Goal: Transaction & Acquisition: Purchase product/service

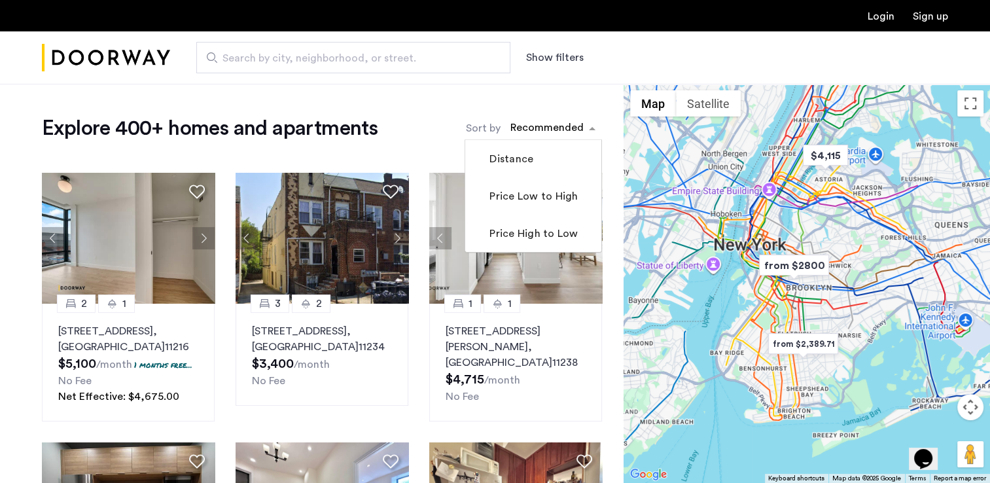
click at [533, 127] on div "sort-apartment" at bounding box center [546, 130] width 77 height 18
click at [503, 203] on label "Price Low to High" at bounding box center [532, 196] width 91 height 16
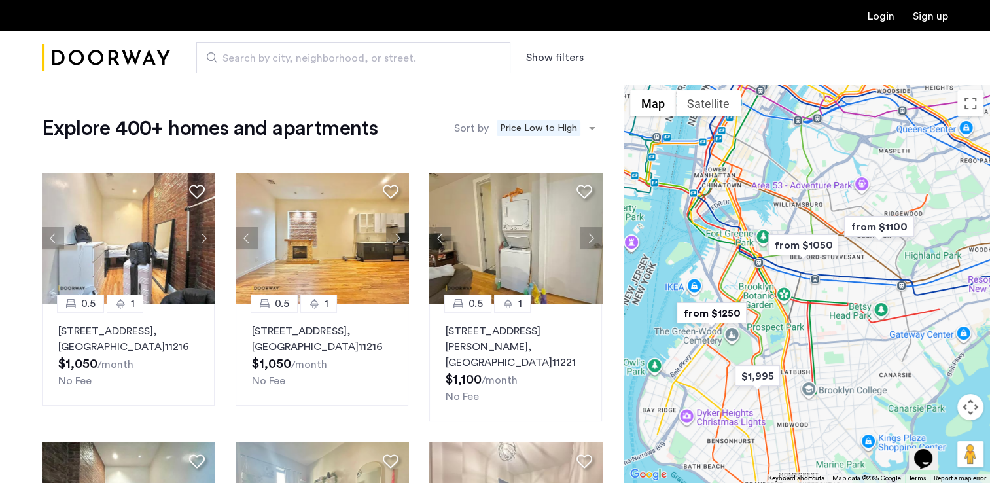
click at [544, 59] on button "Show filters" at bounding box center [555, 58] width 58 height 16
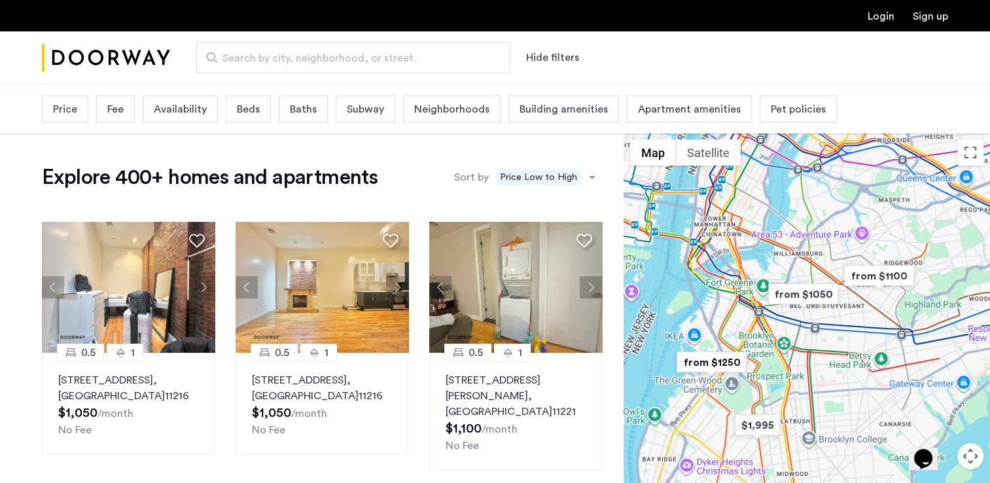
click at [226, 105] on div "Beds" at bounding box center [248, 109] width 45 height 27
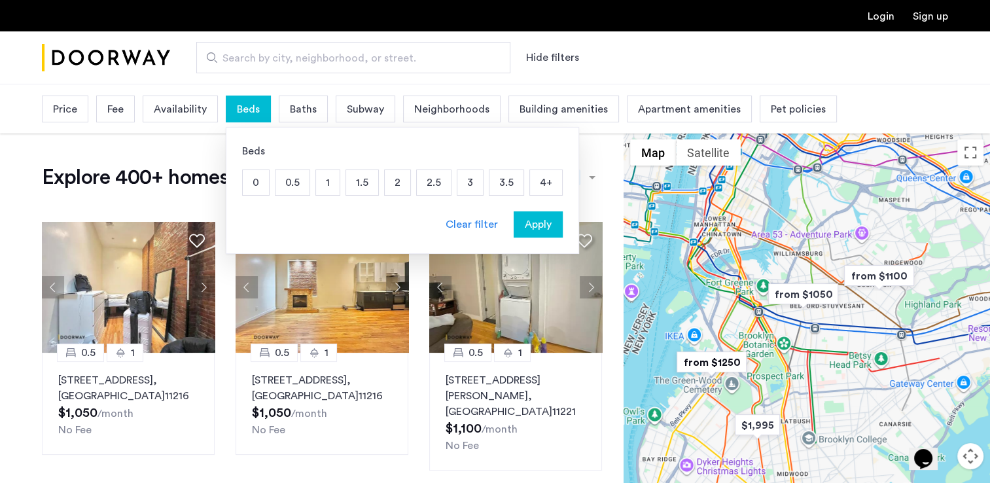
click at [399, 183] on p "2" at bounding box center [398, 182] width 26 height 25
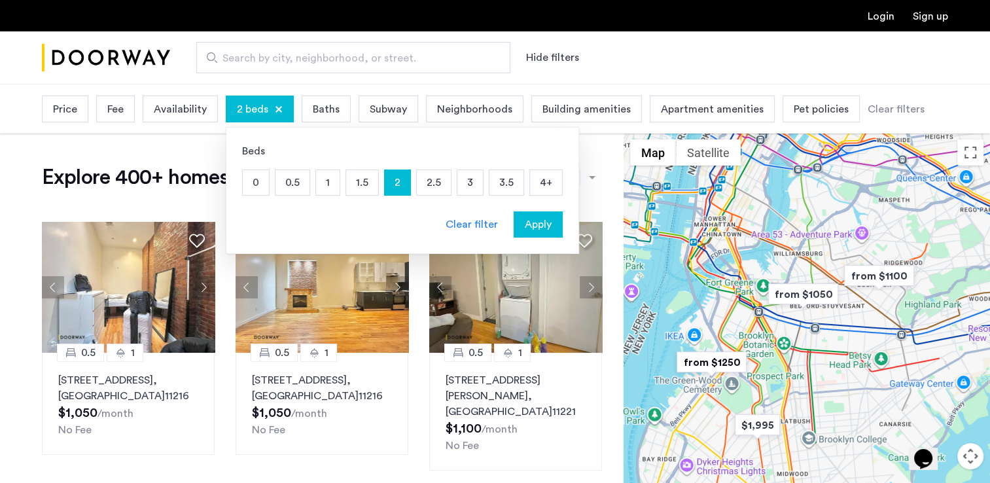
click at [360, 174] on p "1.5" at bounding box center [362, 182] width 32 height 25
click at [527, 221] on span "Apply" at bounding box center [538, 225] width 27 height 16
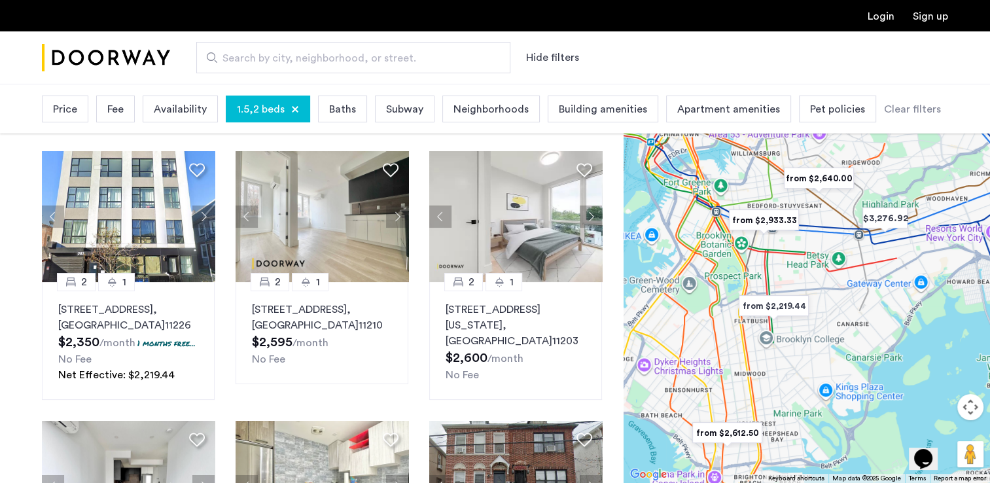
scroll to position [65, 0]
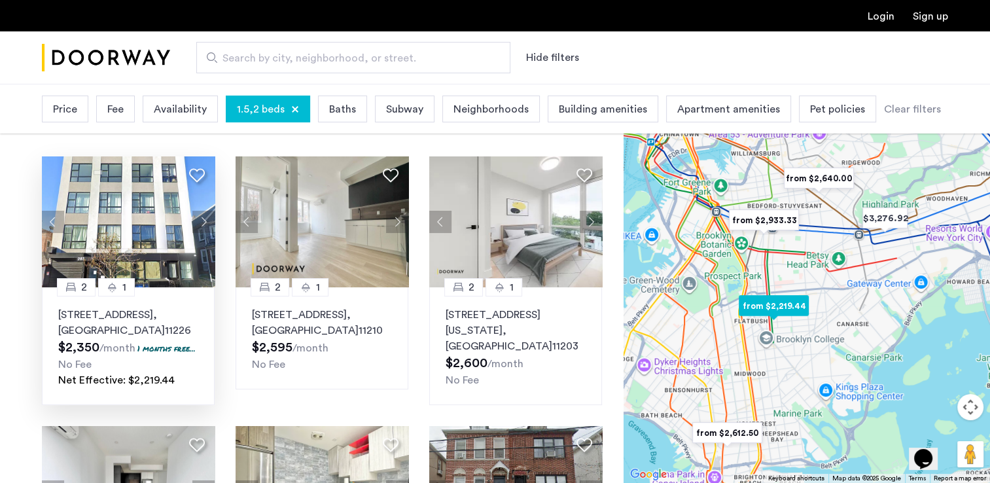
click at [88, 221] on img at bounding box center [128, 221] width 173 height 131
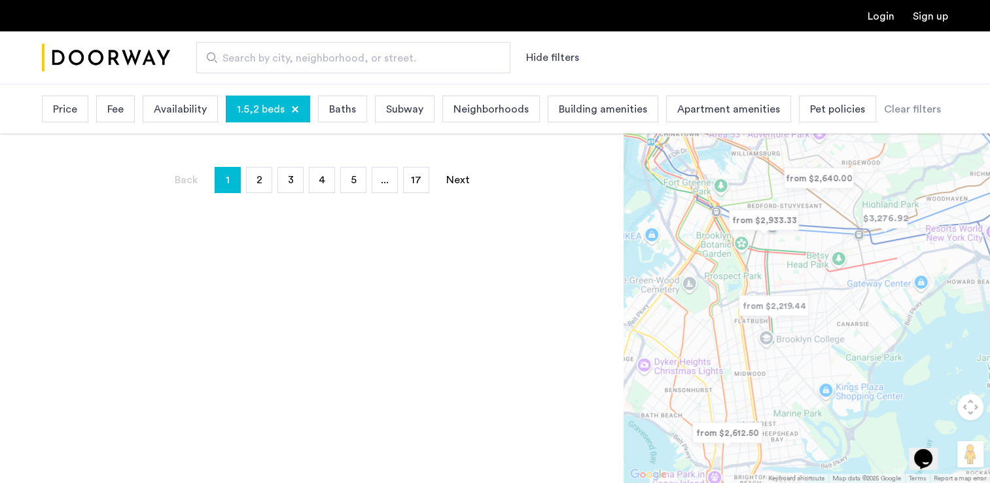
scroll to position [0, 0]
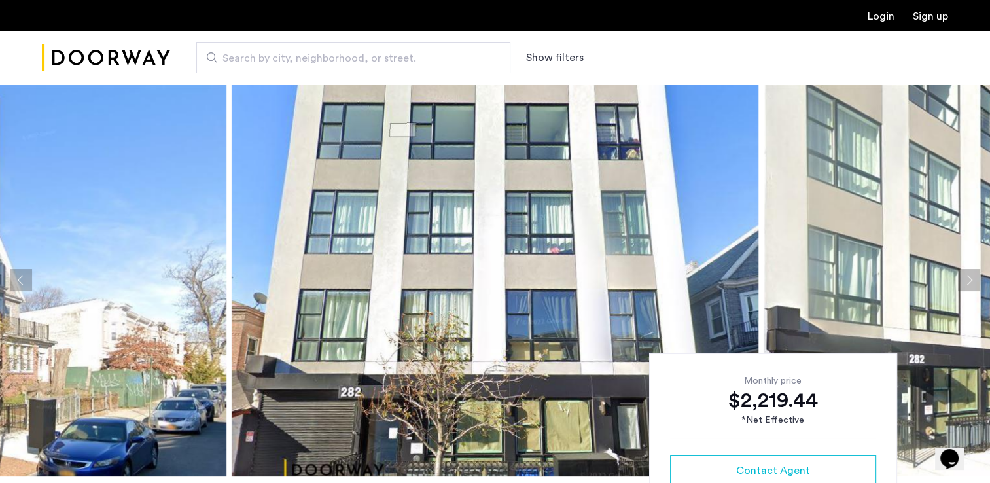
click at [970, 276] on button "Next apartment" at bounding box center [969, 280] width 22 height 22
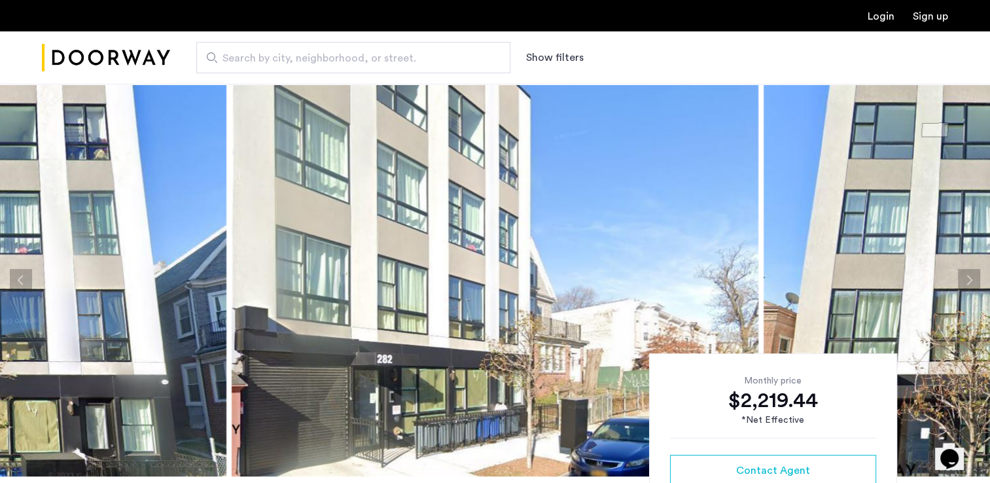
click at [968, 277] on button "Next apartment" at bounding box center [969, 280] width 22 height 22
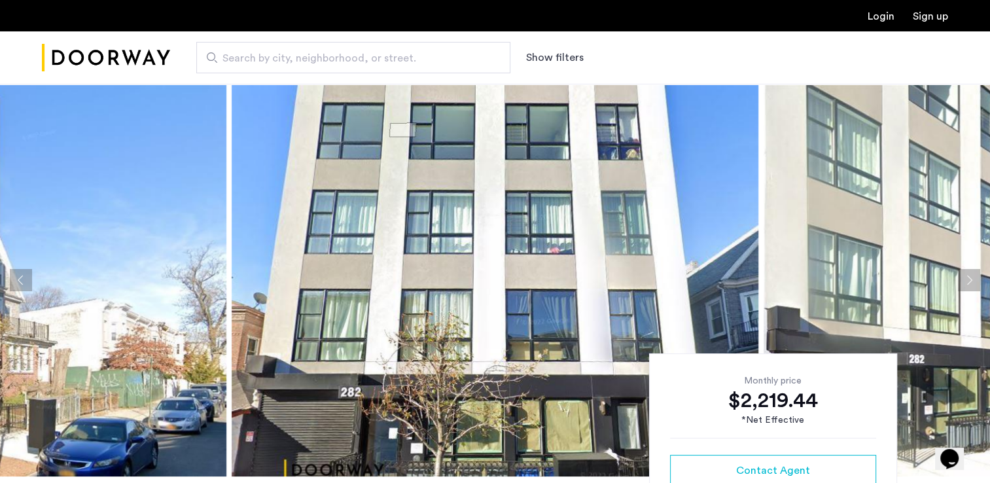
click at [968, 277] on button "Next apartment" at bounding box center [969, 280] width 22 height 22
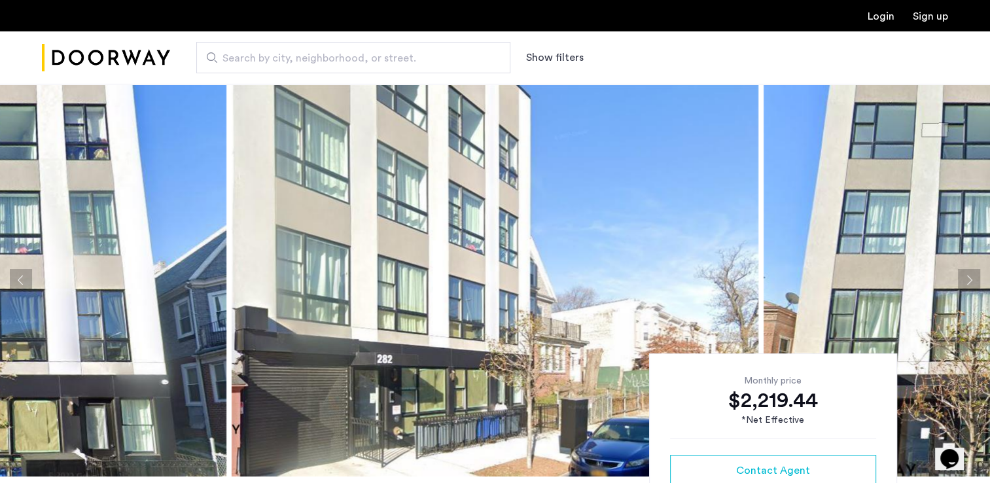
click at [968, 277] on button "Next apartment" at bounding box center [969, 280] width 22 height 22
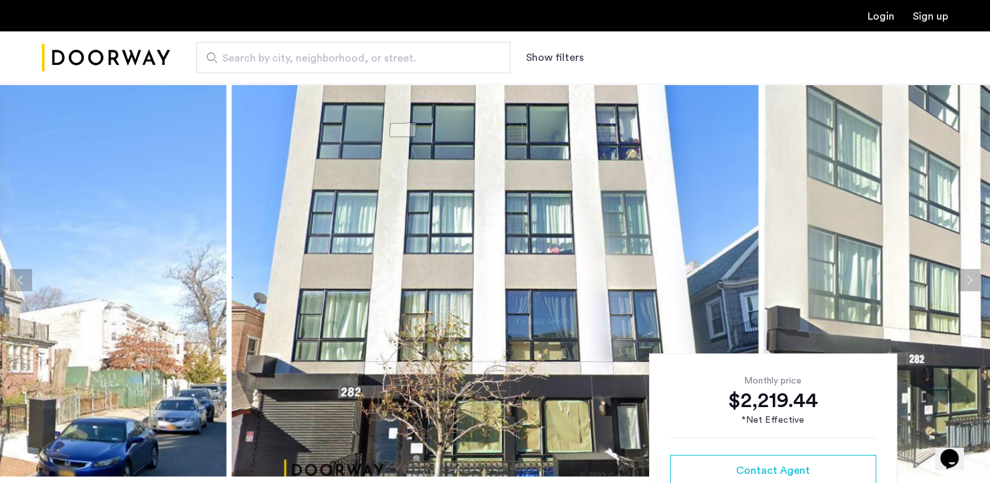
click at [968, 277] on button "Next apartment" at bounding box center [969, 280] width 22 height 22
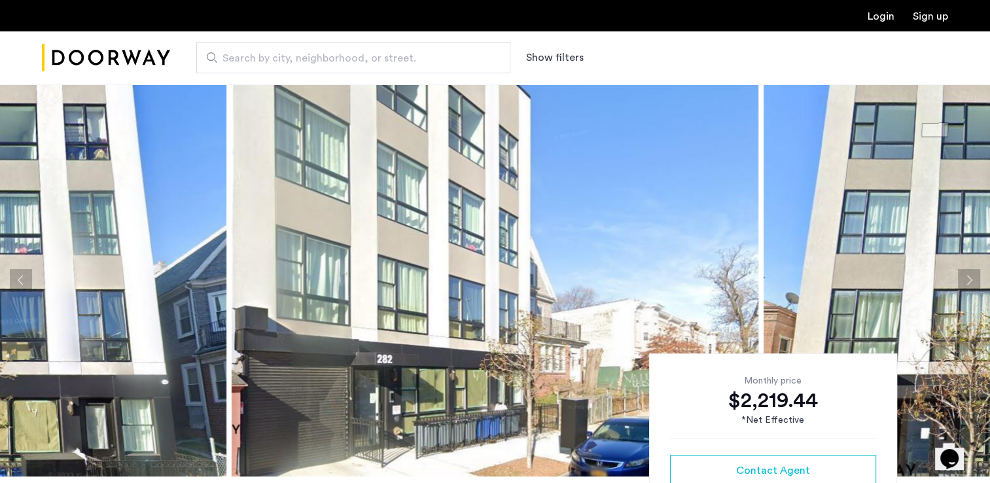
click at [968, 277] on button "Next apartment" at bounding box center [969, 280] width 22 height 22
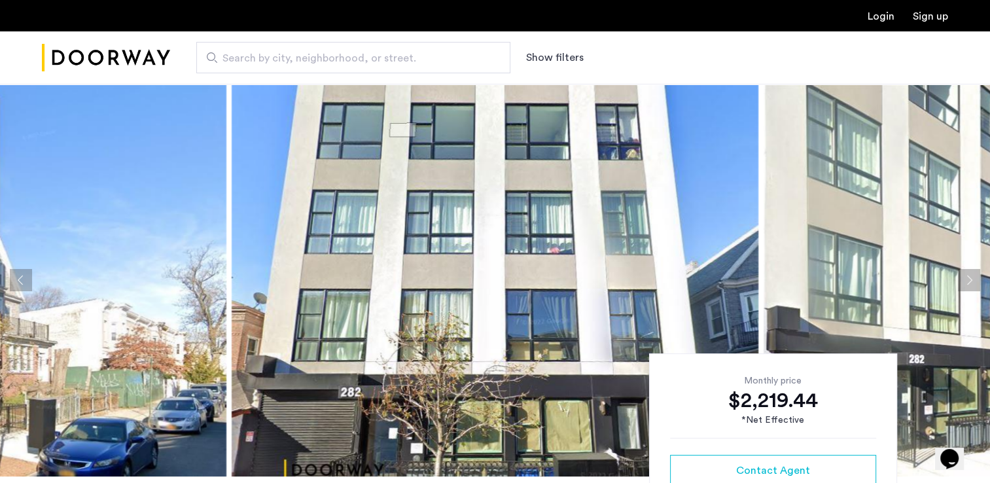
click at [968, 277] on button "Next apartment" at bounding box center [969, 280] width 22 height 22
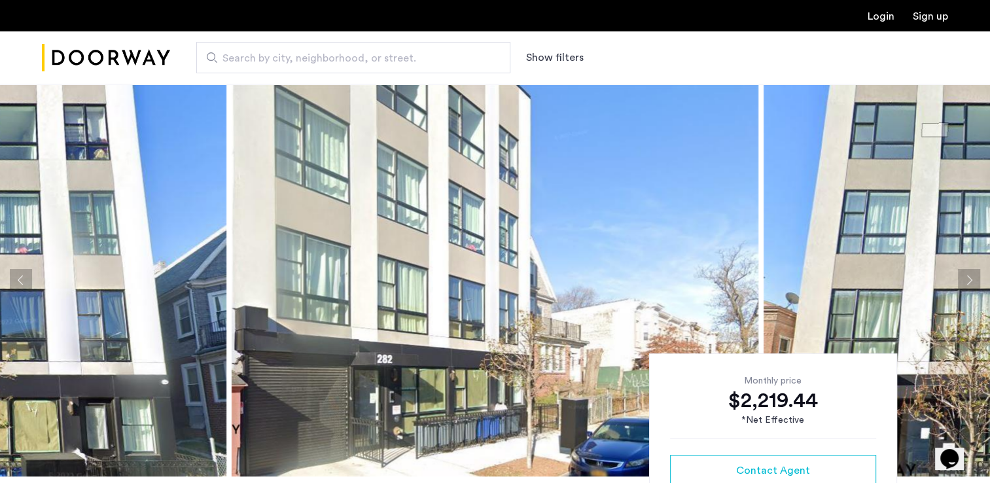
click at [968, 277] on button "Next apartment" at bounding box center [969, 280] width 22 height 22
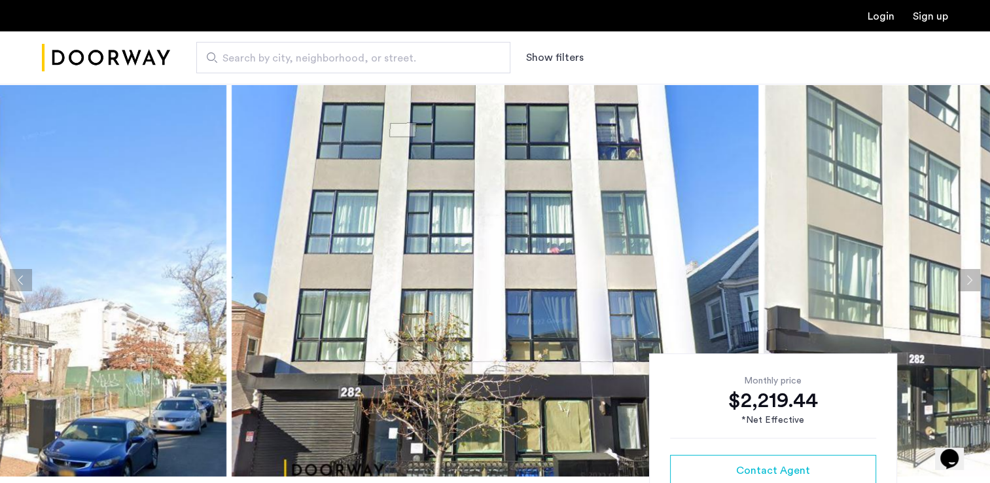
click at [968, 277] on button "Next apartment" at bounding box center [969, 280] width 22 height 22
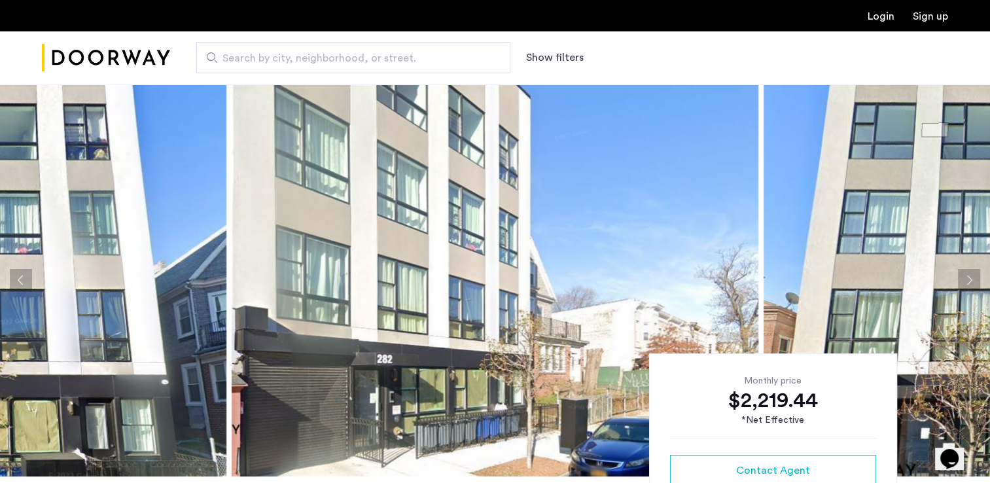
click at [968, 277] on button "Next apartment" at bounding box center [969, 280] width 22 height 22
